Goal: Find specific page/section: Find specific page/section

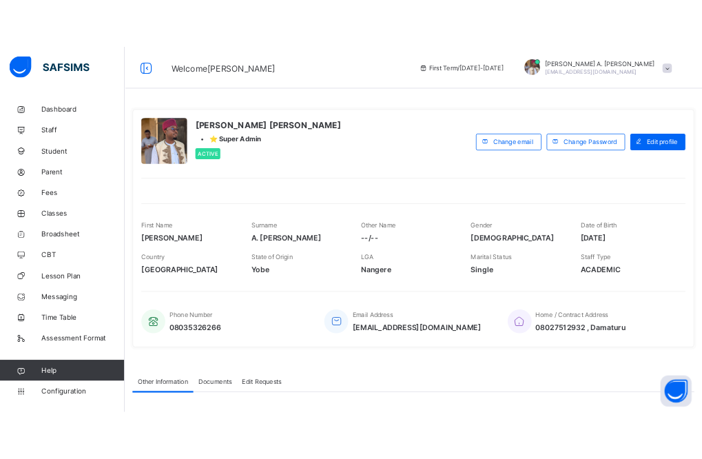
scroll to position [208052, 0]
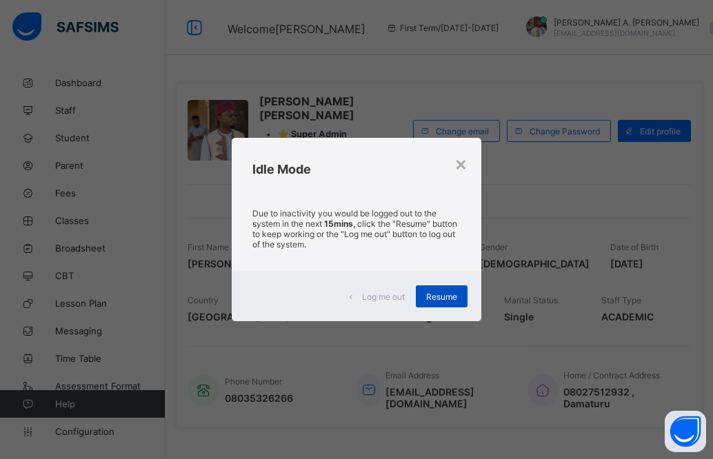
click at [438, 298] on span "Resume" at bounding box center [441, 297] width 31 height 10
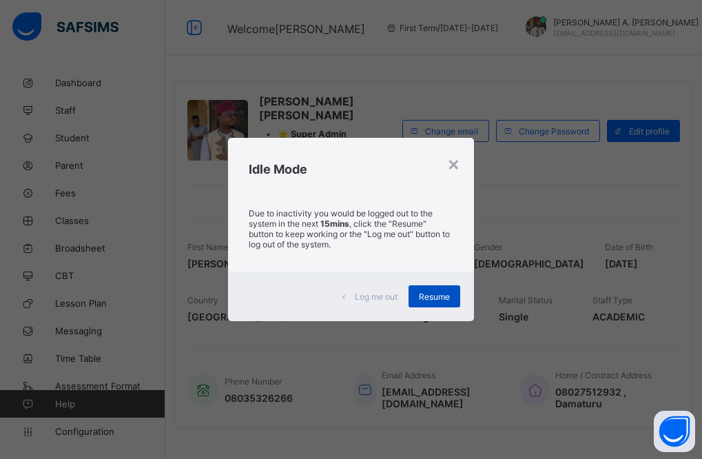
click at [422, 302] on span "Resume" at bounding box center [434, 297] width 31 height 10
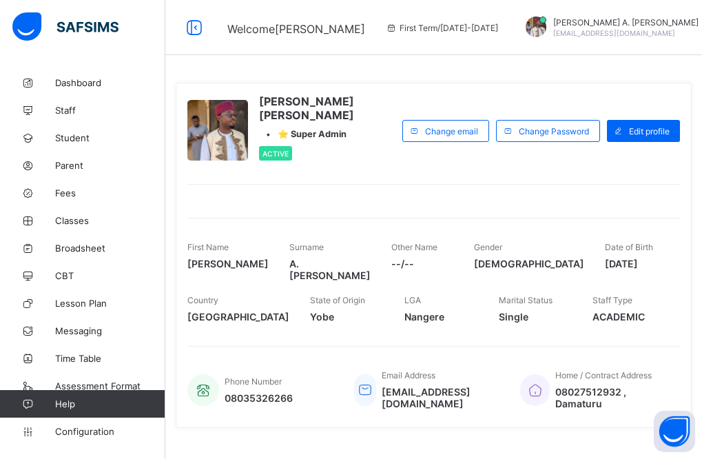
click at [402, 204] on div "[PERSON_NAME] [PERSON_NAME] • ⭐ Super Admin Active Change email Change Password…" at bounding box center [434, 255] width 516 height 345
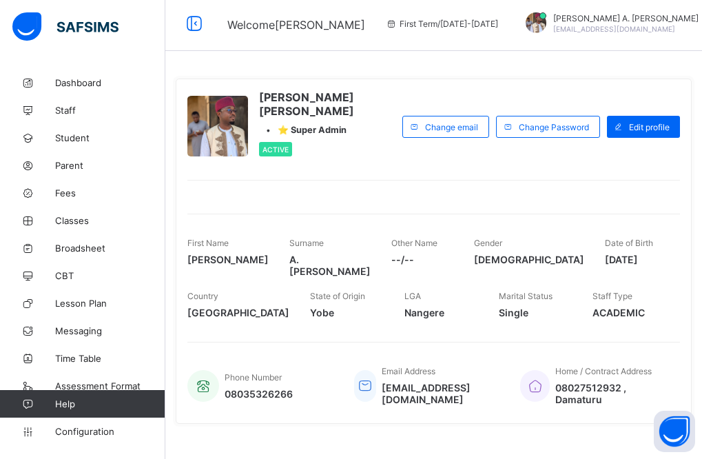
scroll to position [0, 0]
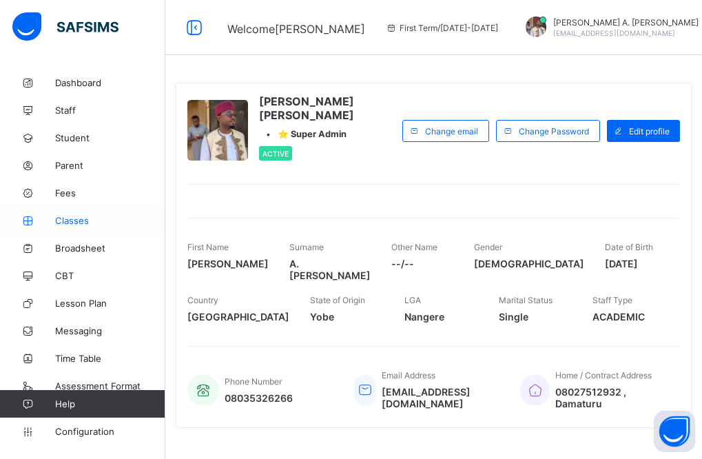
click at [70, 224] on span "Classes" at bounding box center [110, 220] width 110 height 11
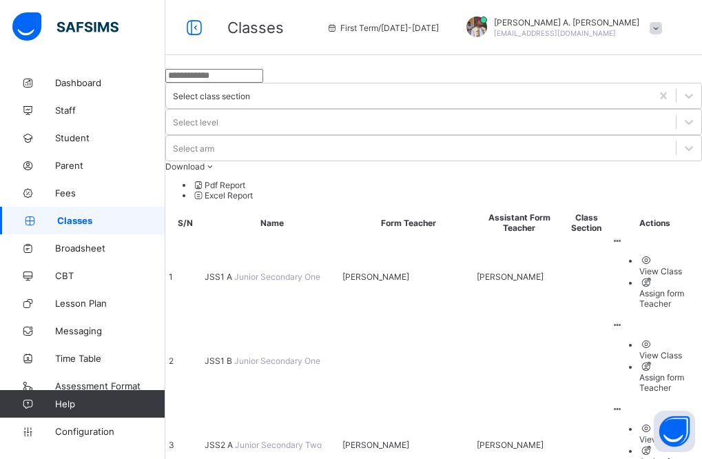
click at [318, 403] on td "JSS2 A Junior Secondary Two" at bounding box center [272, 444] width 136 height 83
click at [234, 272] on span "JSS1 A" at bounding box center [220, 277] width 30 height 10
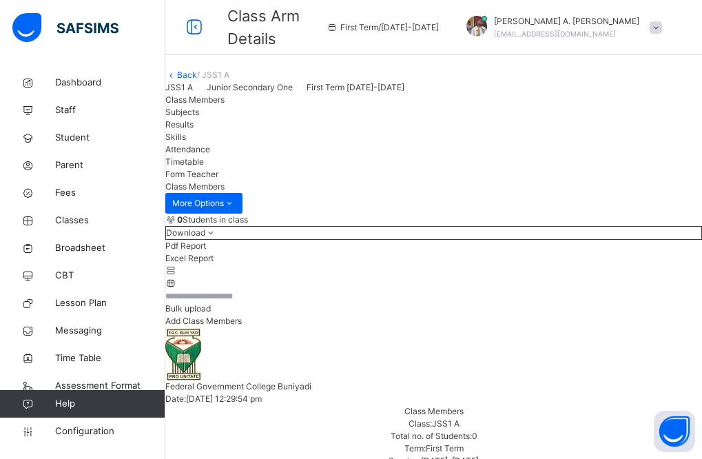
click at [197, 80] on link "Back" at bounding box center [187, 75] width 20 height 10
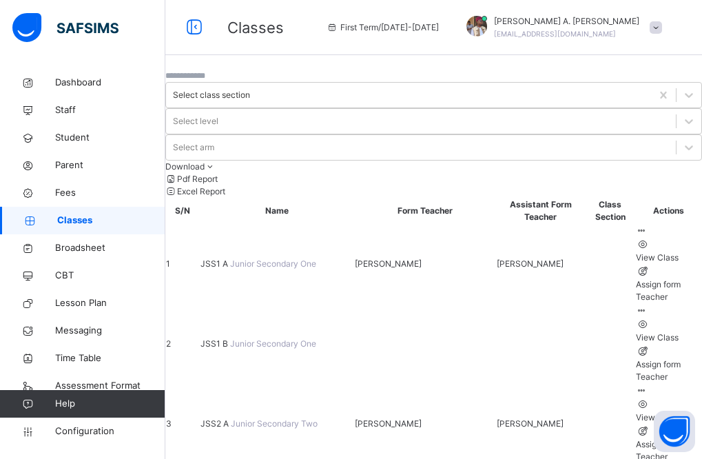
click at [231, 418] on span "JSS2 A" at bounding box center [216, 423] width 30 height 10
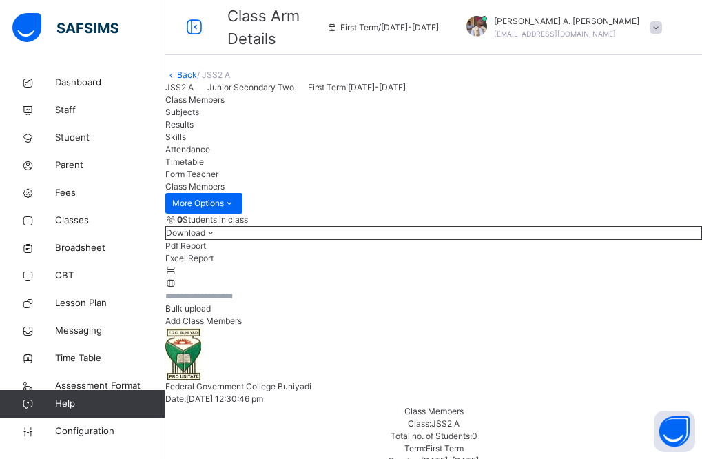
click at [269, 296] on div "0 Students in class Download Pdf Report Excel Report Bulk upload Add Class Memb…" at bounding box center [433, 428] width 537 height 429
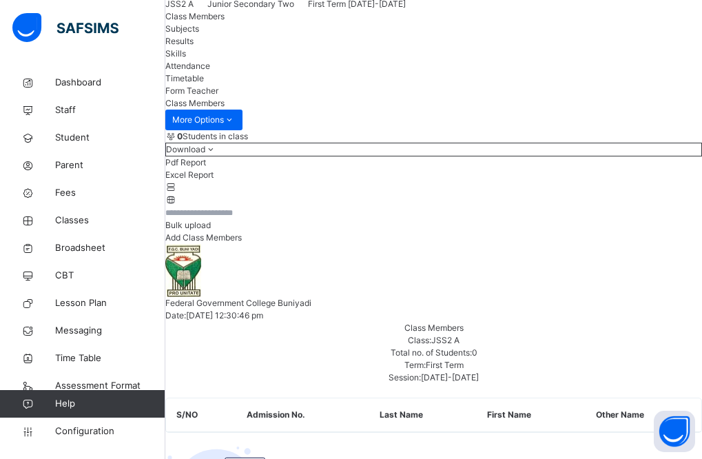
scroll to position [83, 0]
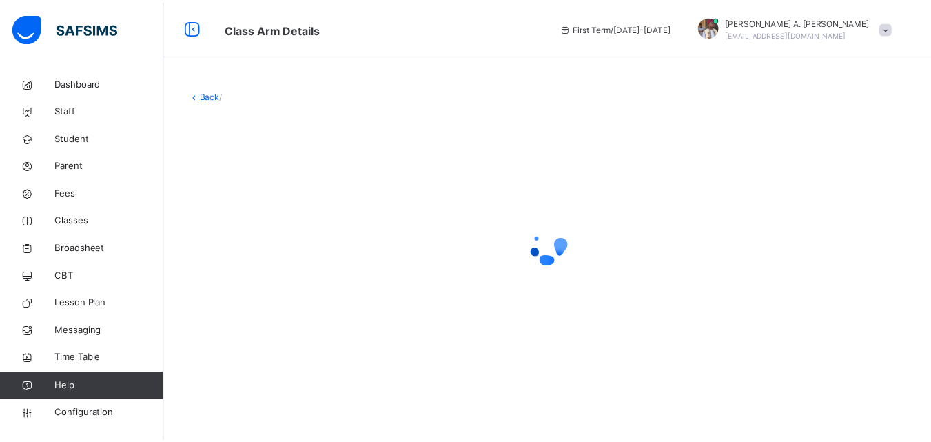
scroll to position [208094, 0]
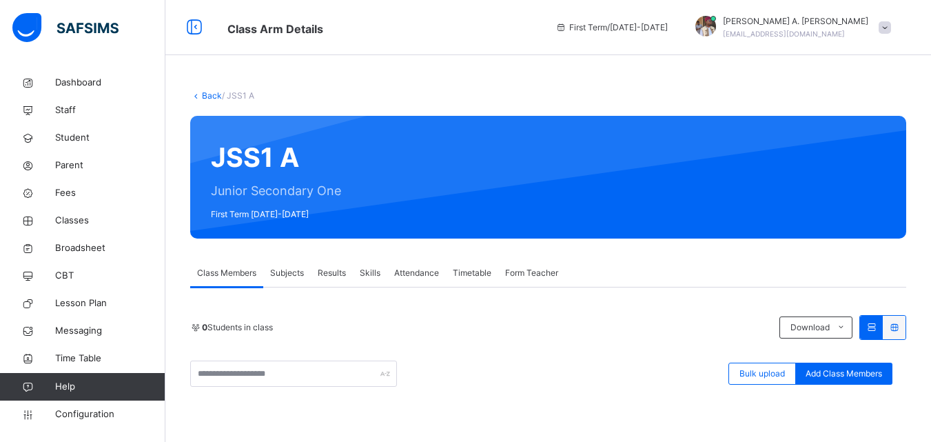
click at [207, 97] on link "Back" at bounding box center [212, 95] width 20 height 10
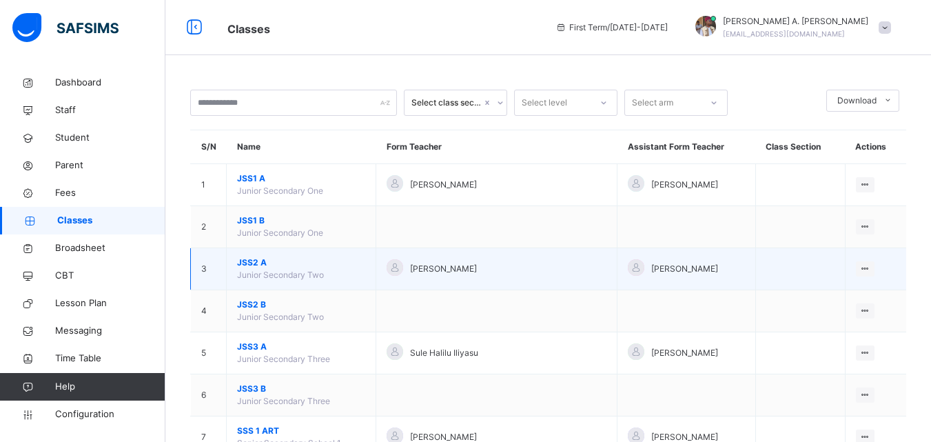
click at [279, 266] on span "JSS2 A" at bounding box center [301, 262] width 128 height 12
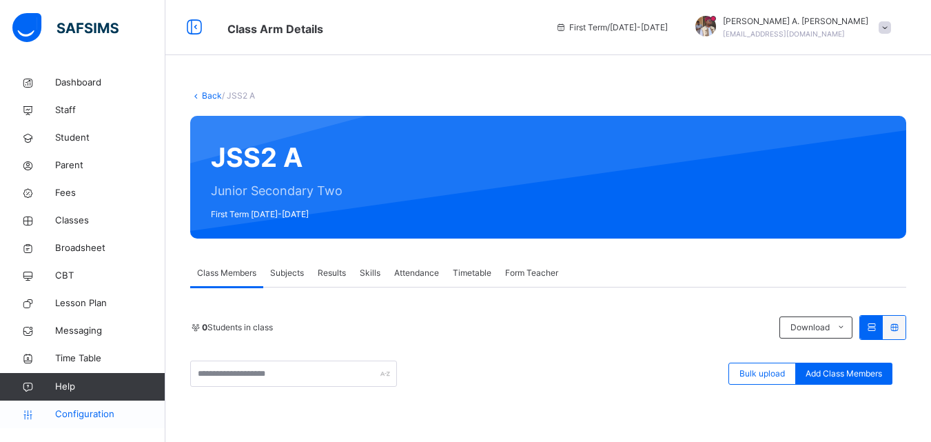
click at [115, 412] on span "Configuration" at bounding box center [110, 414] width 110 height 14
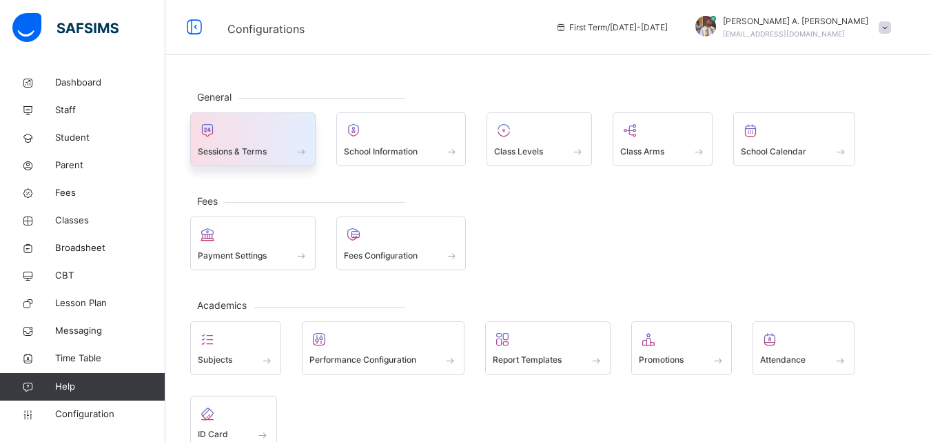
click at [281, 144] on div "Sessions & Terms" at bounding box center [253, 151] width 110 height 14
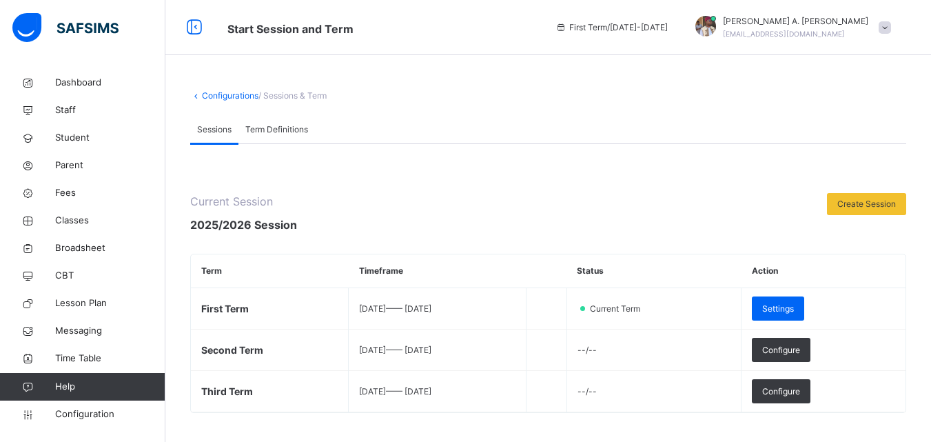
click at [211, 101] on div "Configurations / Sessions & Term" at bounding box center [548, 96] width 716 height 12
click at [216, 96] on link "Configurations" at bounding box center [230, 95] width 57 height 10
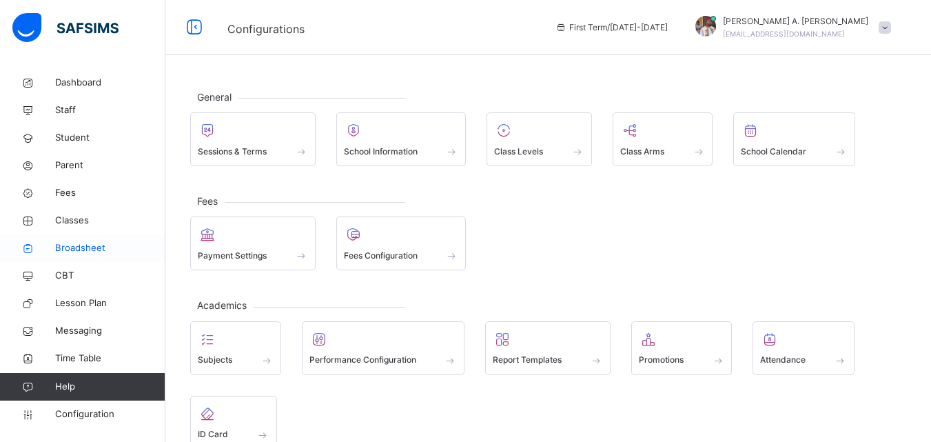
click at [87, 253] on span "Broadsheet" at bounding box center [110, 248] width 110 height 14
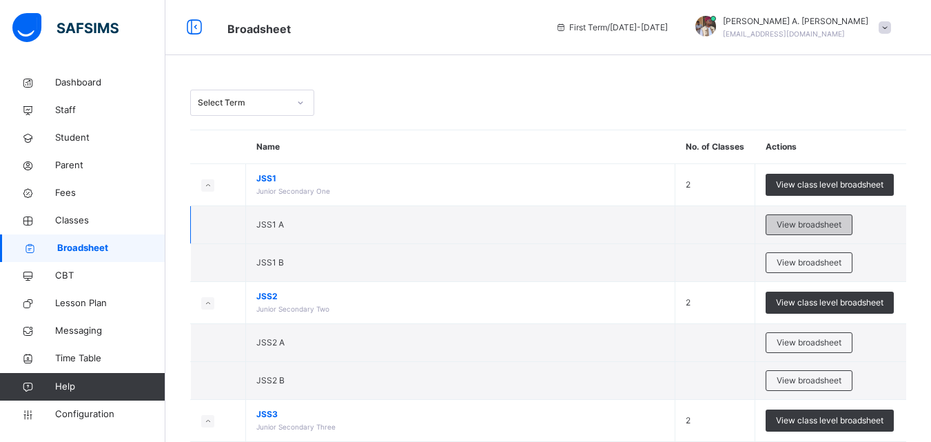
click at [805, 221] on span "View broadsheet" at bounding box center [809, 224] width 65 height 12
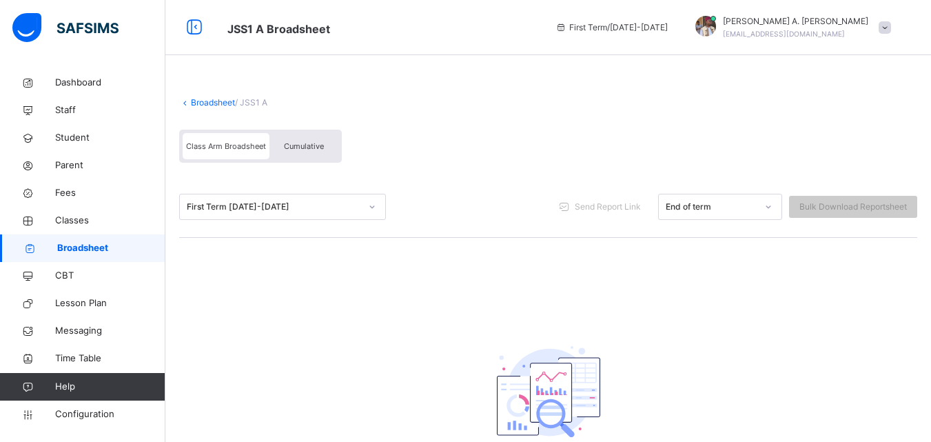
click at [369, 209] on icon at bounding box center [372, 207] width 8 height 14
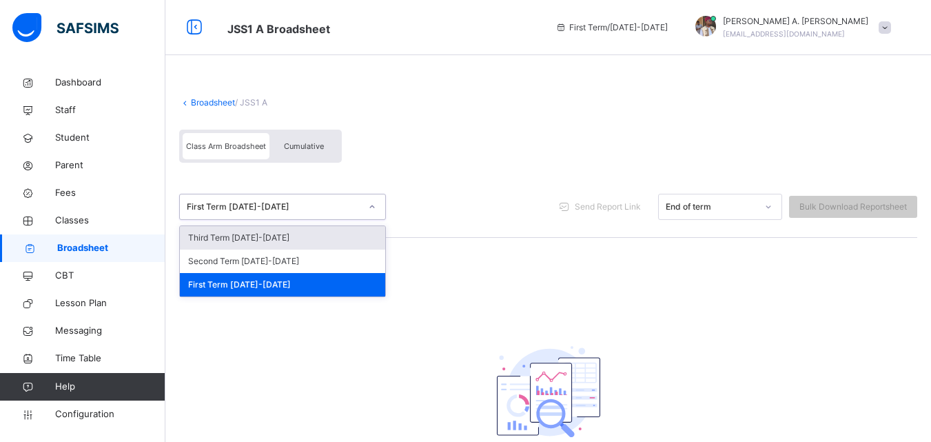
click at [318, 234] on div "Third Term 2025-2026" at bounding box center [282, 237] width 205 height 23
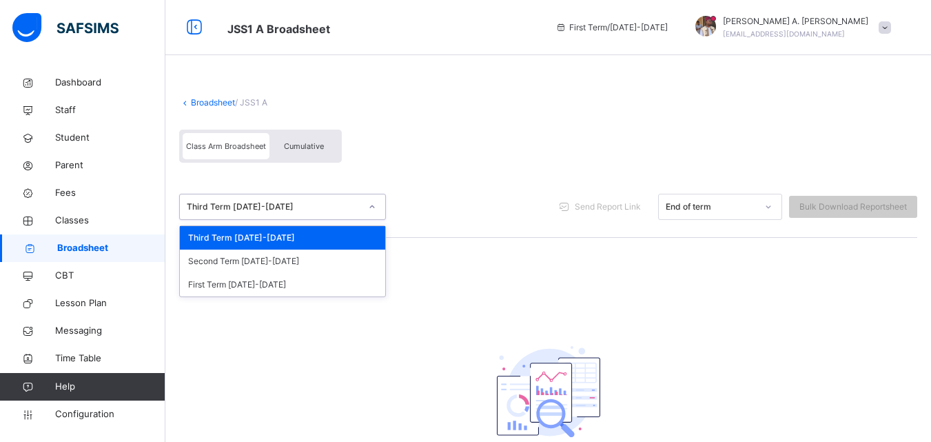
click at [375, 205] on icon at bounding box center [372, 207] width 8 height 14
click at [298, 238] on div "Third Term 2025-2026" at bounding box center [282, 237] width 205 height 23
